Goal: Information Seeking & Learning: Learn about a topic

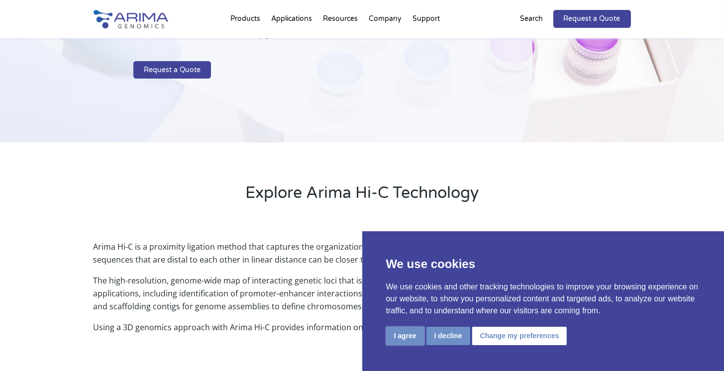
click at [399, 340] on button "I agree" at bounding box center [405, 336] width 38 height 18
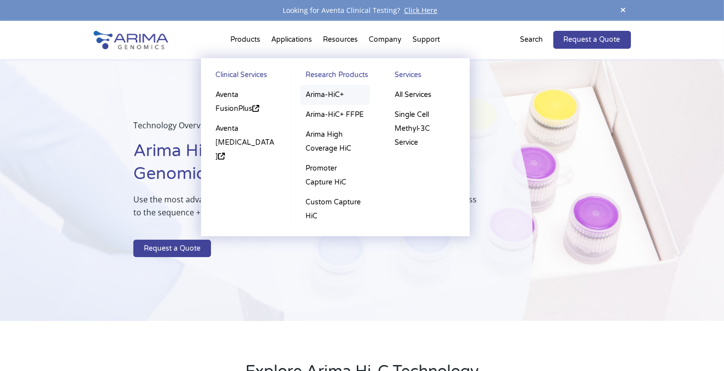
click at [332, 95] on link "Arima-HiC+" at bounding box center [335, 95] width 69 height 20
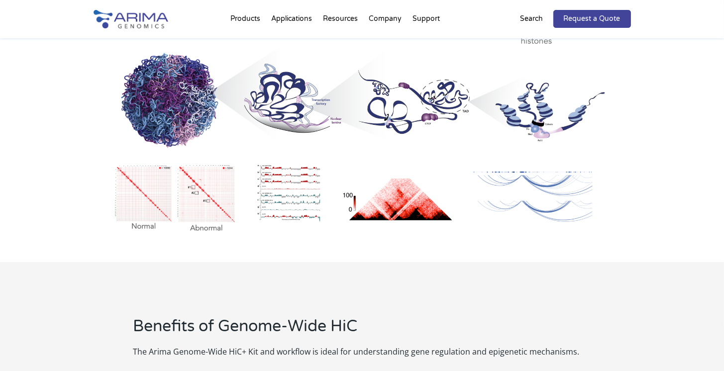
scroll to position [599, 0]
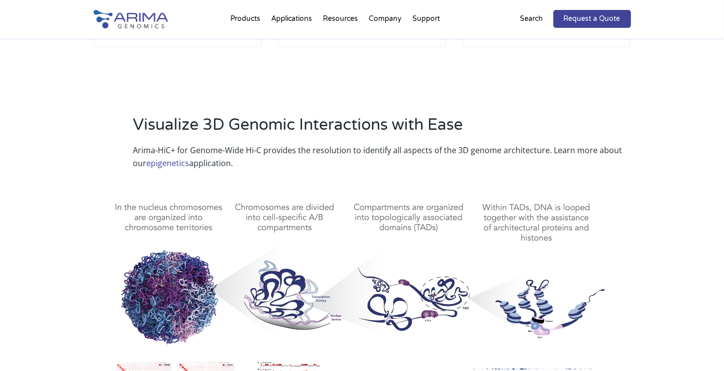
scroll to position [418, 0]
